Goal: Task Accomplishment & Management: Use online tool/utility

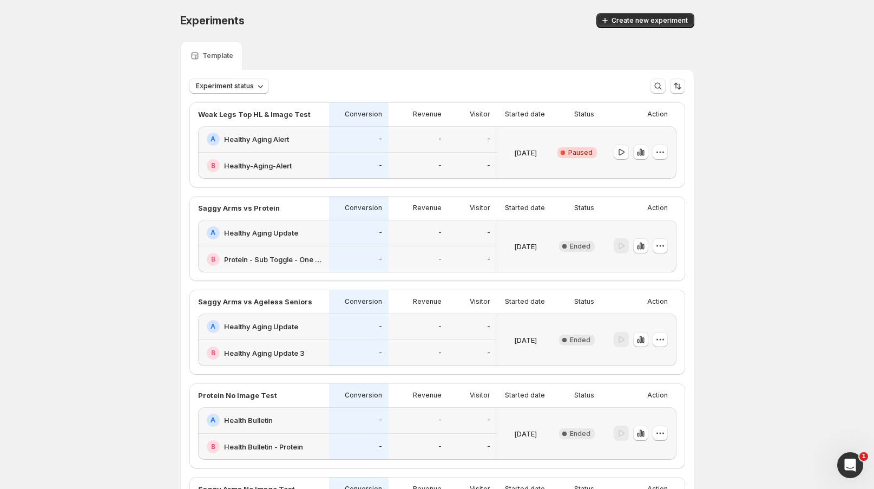
click at [404, 149] on div "-" at bounding box center [419, 139] width 60 height 27
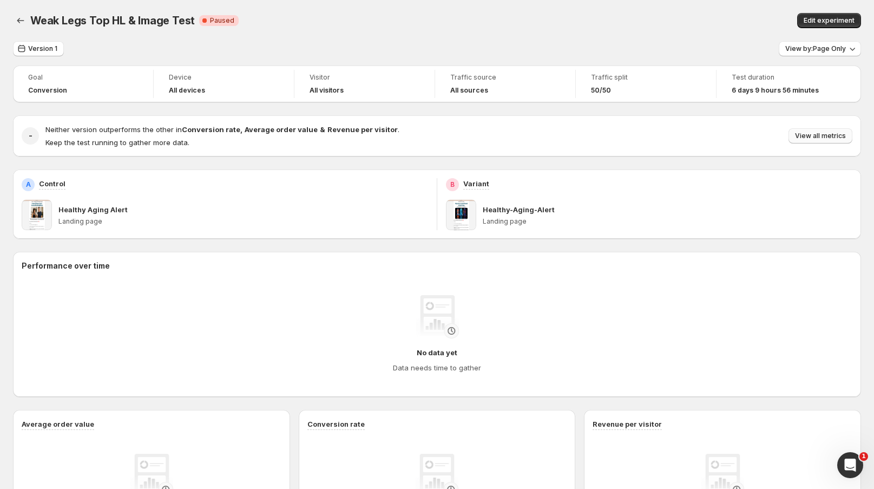
click at [831, 139] on span "View all metrics" at bounding box center [820, 136] width 51 height 9
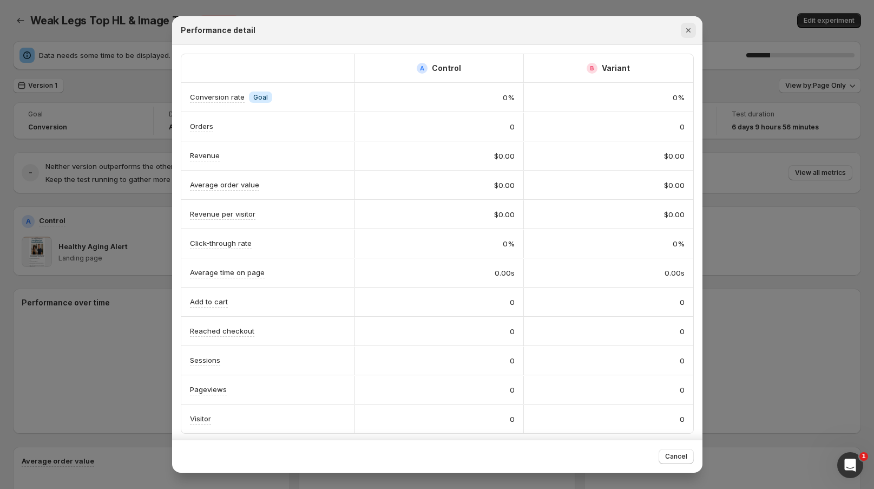
click at [691, 30] on icon "Close" at bounding box center [688, 30] width 11 height 11
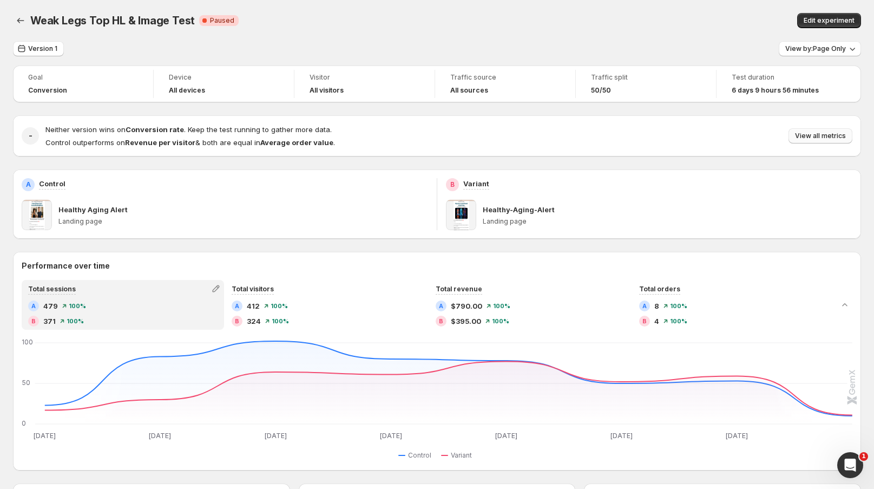
click at [831, 135] on span "View all metrics" at bounding box center [820, 136] width 51 height 9
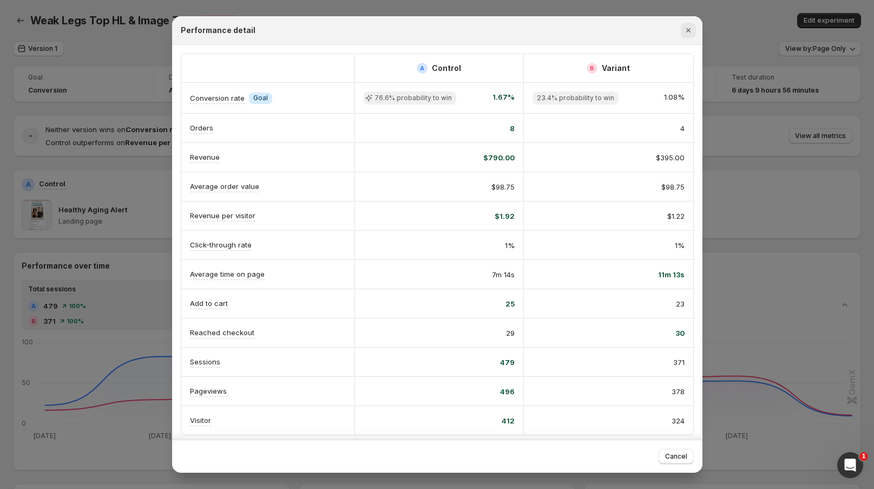
click at [686, 29] on icon "Close" at bounding box center [688, 30] width 4 height 4
